Goal: Find contact information: Find contact information

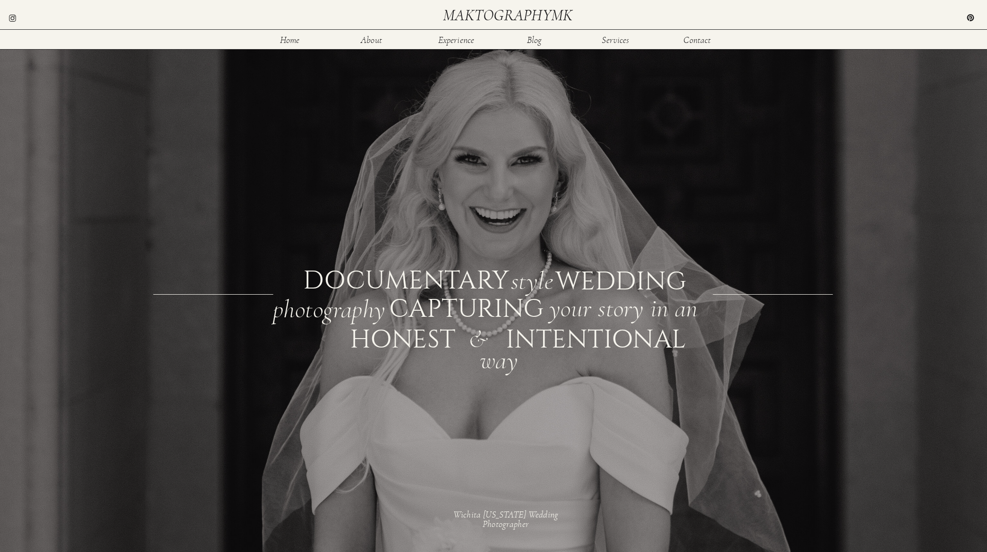
click at [449, 46] on div at bounding box center [503, 270] width 1025 height 661
click at [449, 43] on nav "Experience" at bounding box center [456, 39] width 38 height 8
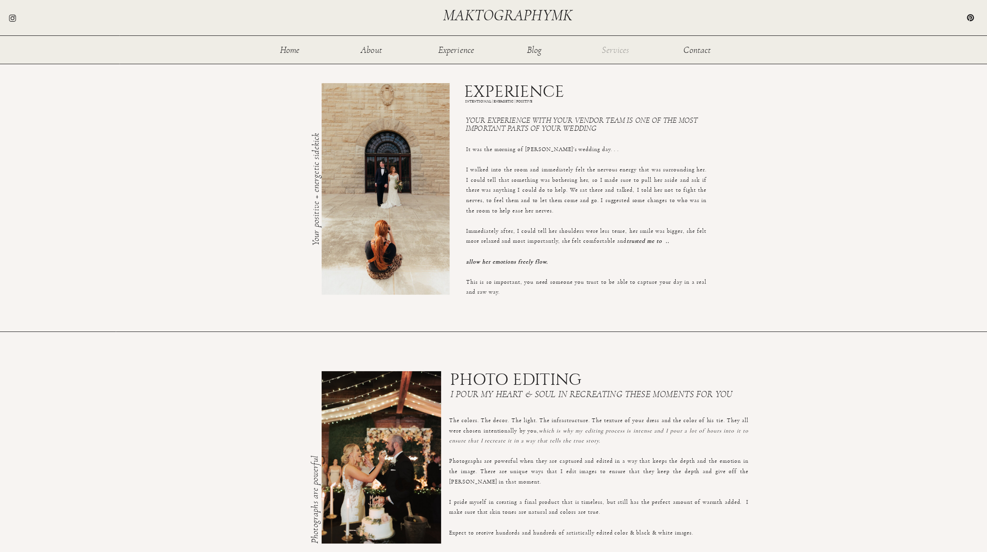
click at [604, 51] on nav "Services" at bounding box center [615, 49] width 31 height 8
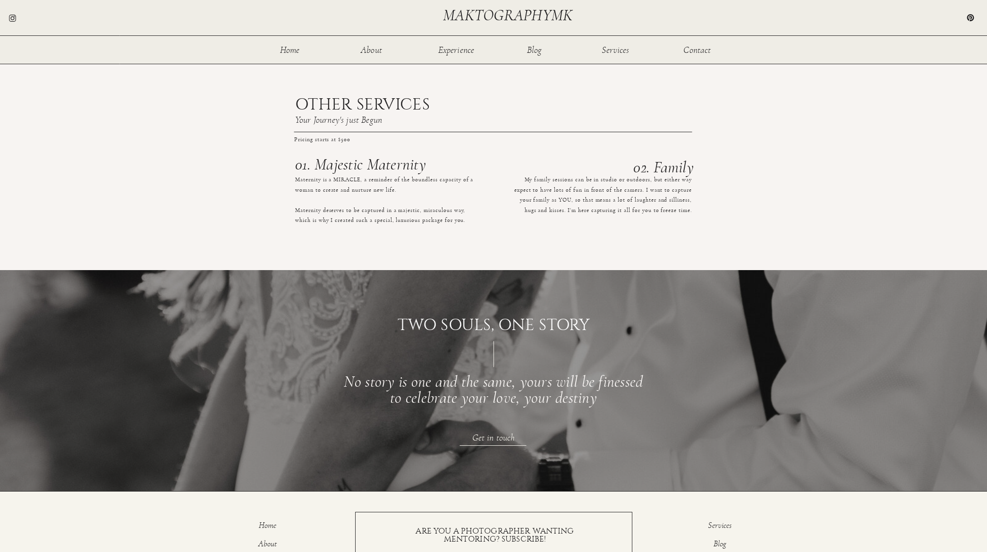
scroll to position [1066, 0]
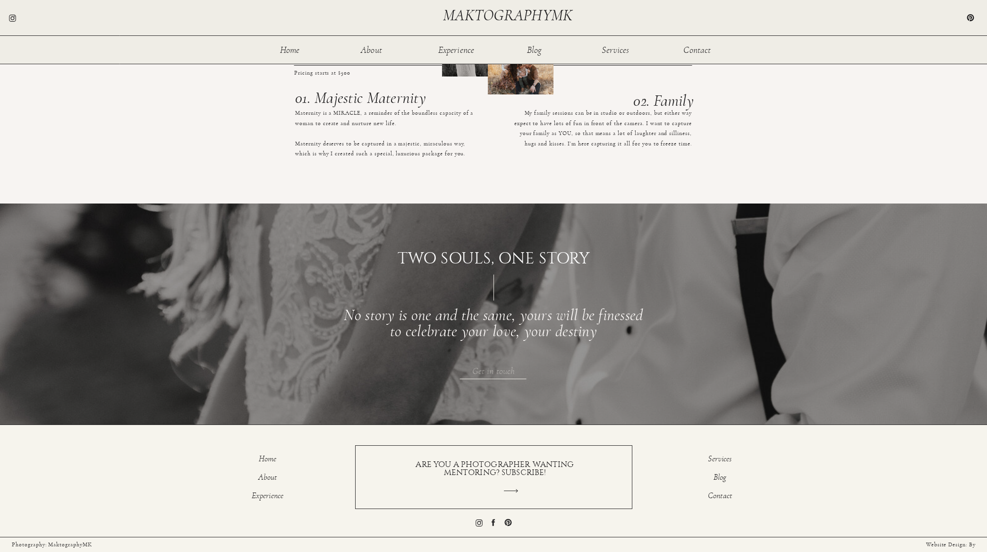
click at [498, 370] on h3 "Get in touch" at bounding box center [493, 371] width 191 height 10
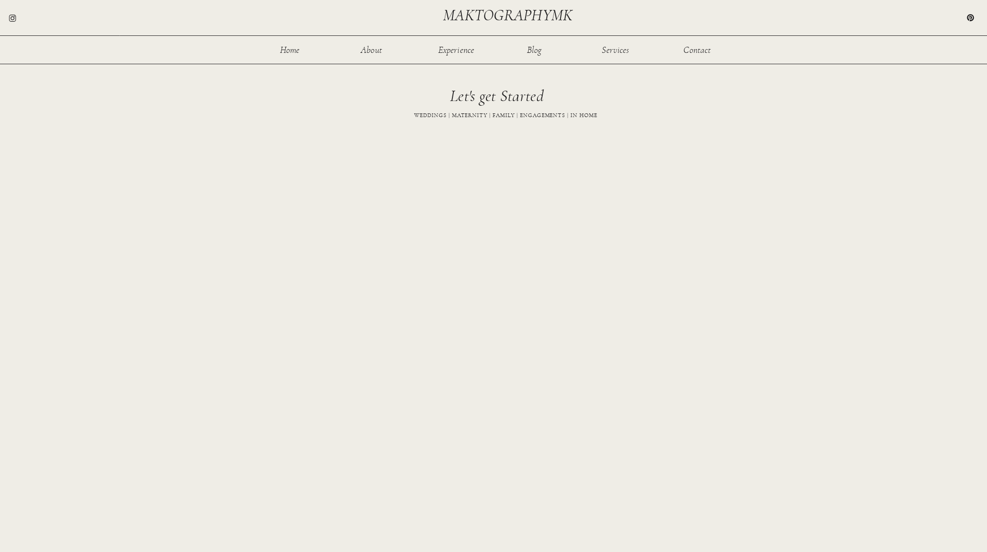
scroll to position [693, 0]
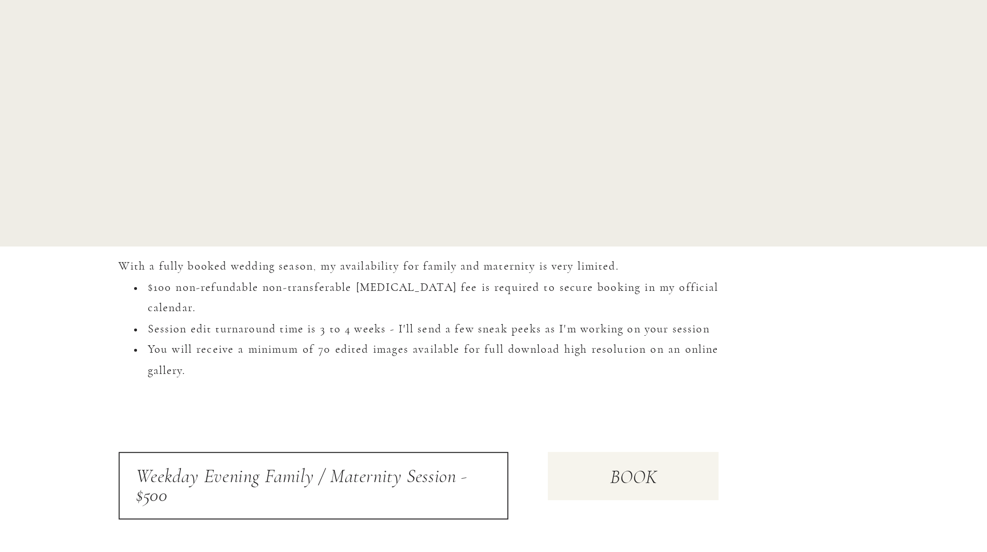
click at [409, 385] on div at bounding box center [445, 376] width 191 height 33
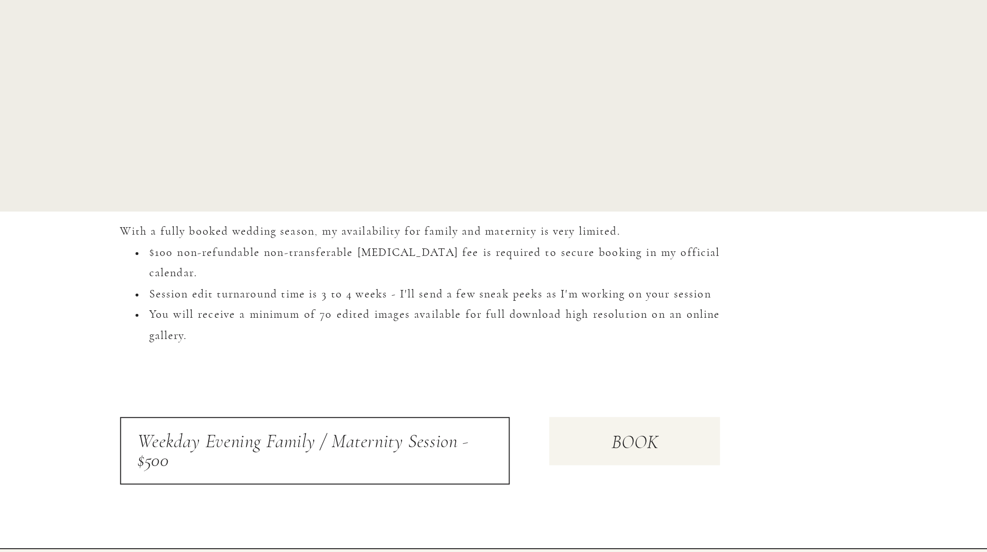
click at [584, 379] on div at bounding box center [602, 372] width 84 height 24
